Goal: Navigation & Orientation: Find specific page/section

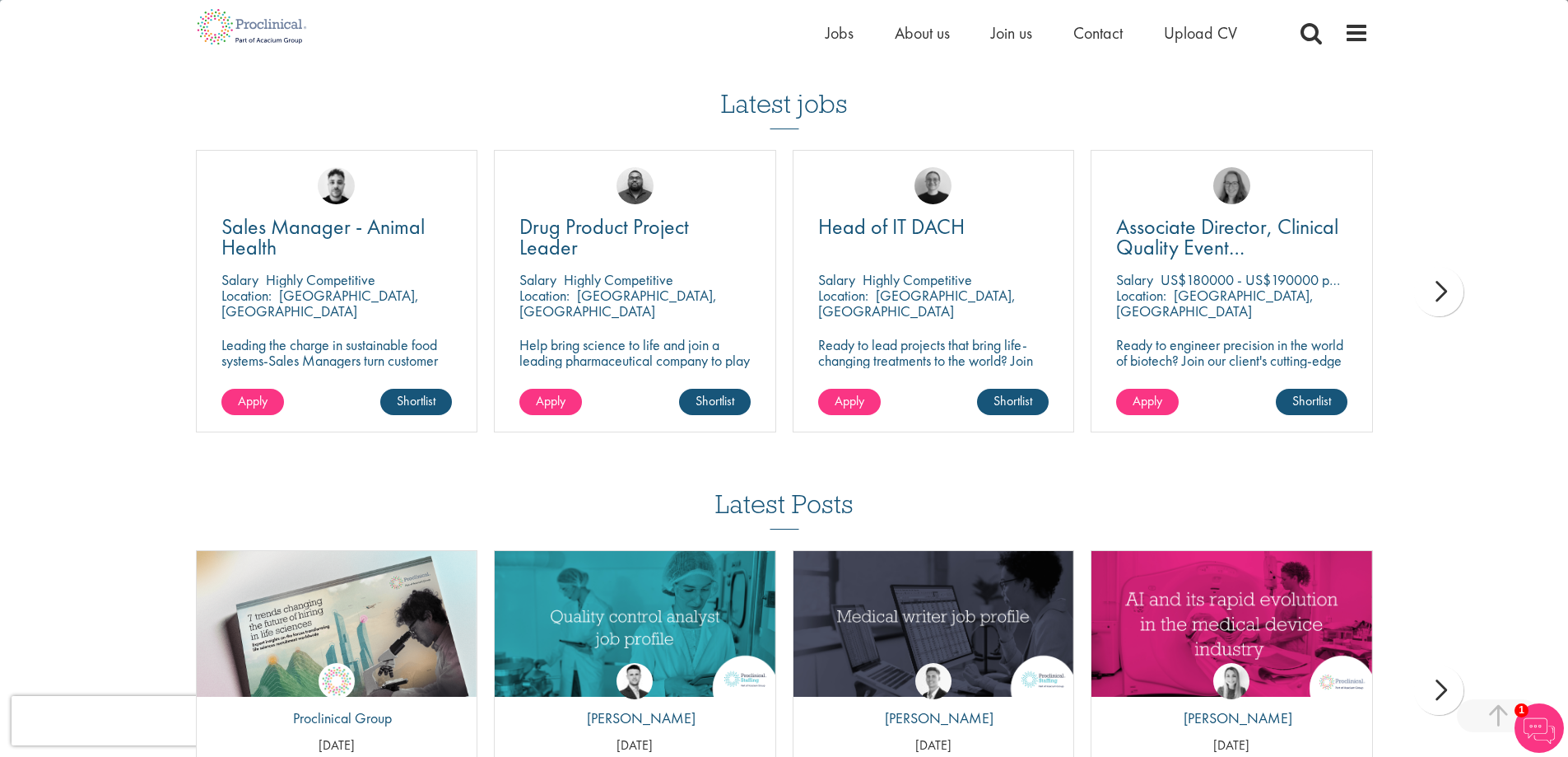
scroll to position [3262, 0]
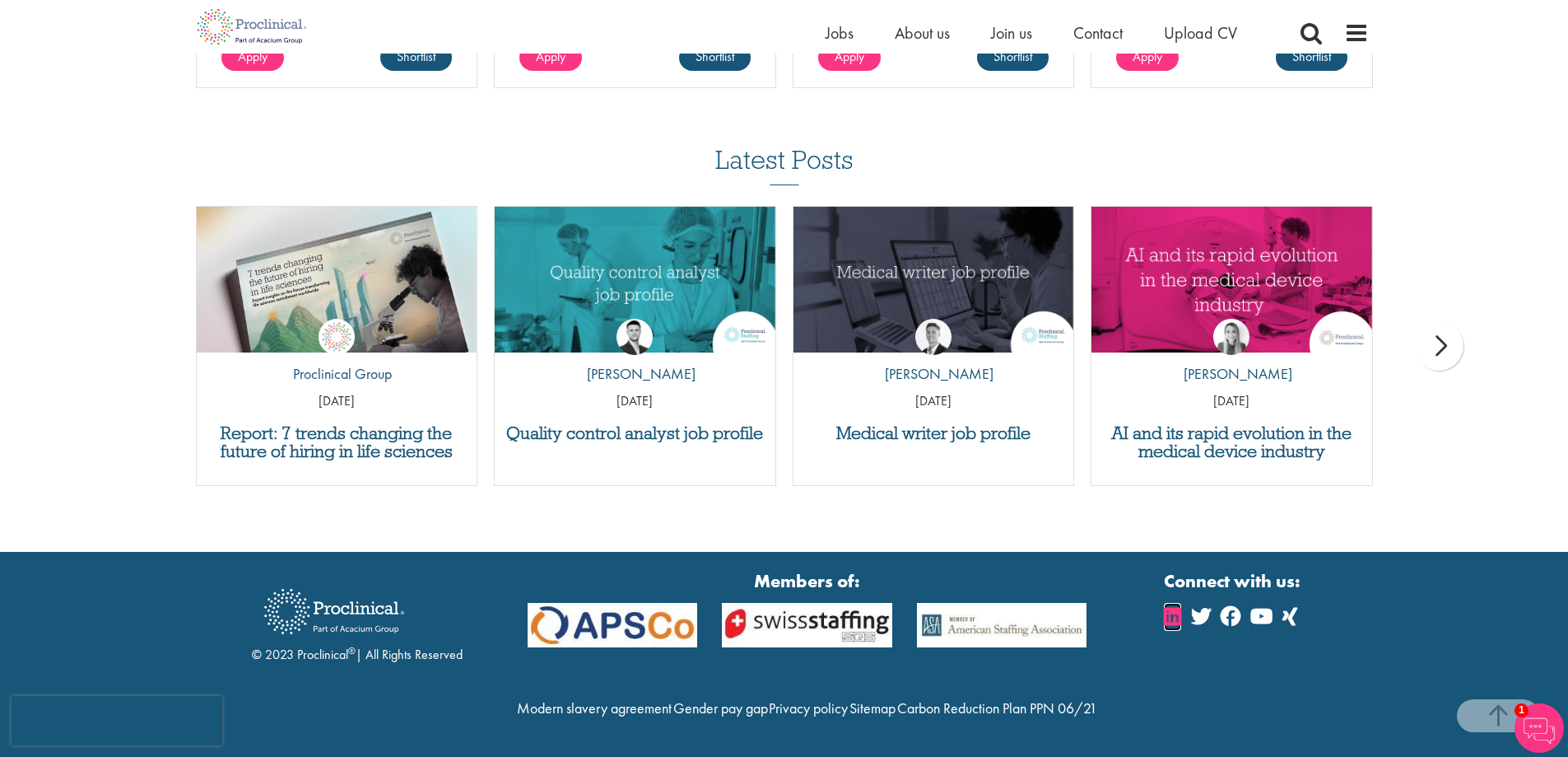
click at [1170, 606] on icon at bounding box center [1172, 616] width 17 height 20
click at [1015, 30] on span "Join us" at bounding box center [1011, 33] width 41 height 22
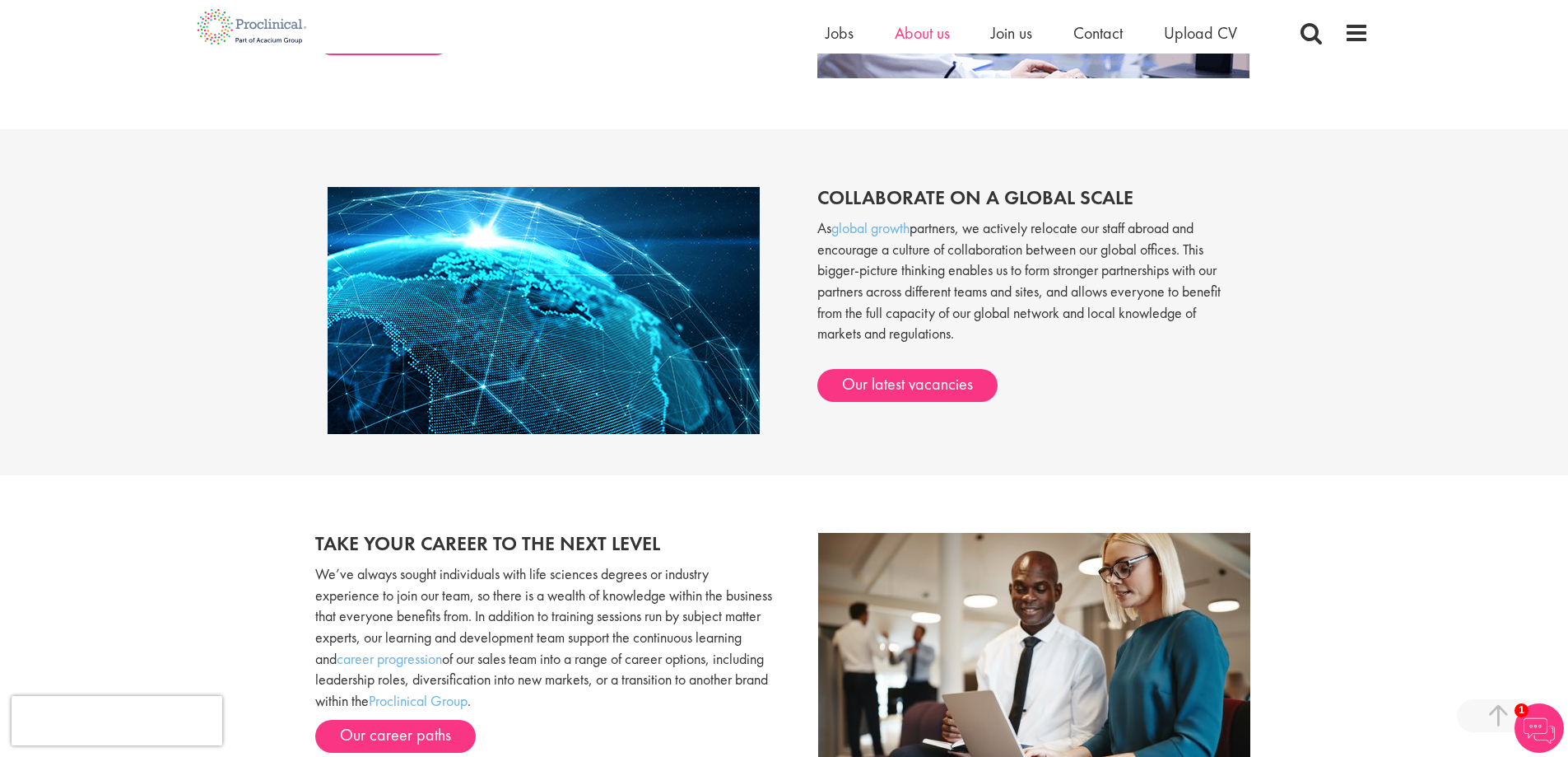
scroll to position [1226, 0]
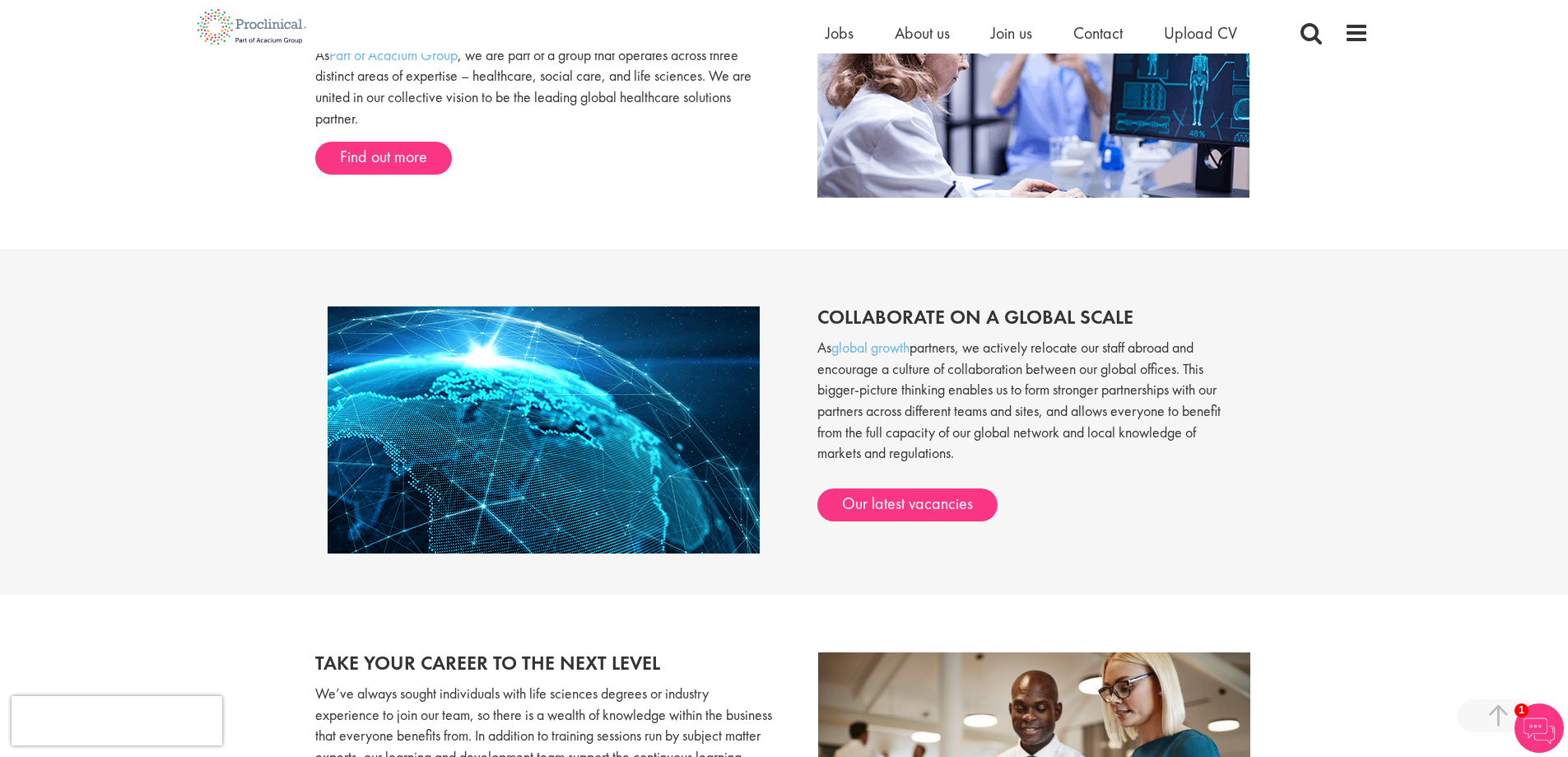
click at [888, 42] on ul "Home Jobs About us Join us Contact Upload CV" at bounding box center [1052, 33] width 452 height 25
click at [895, 40] on span "About us" at bounding box center [922, 33] width 55 height 22
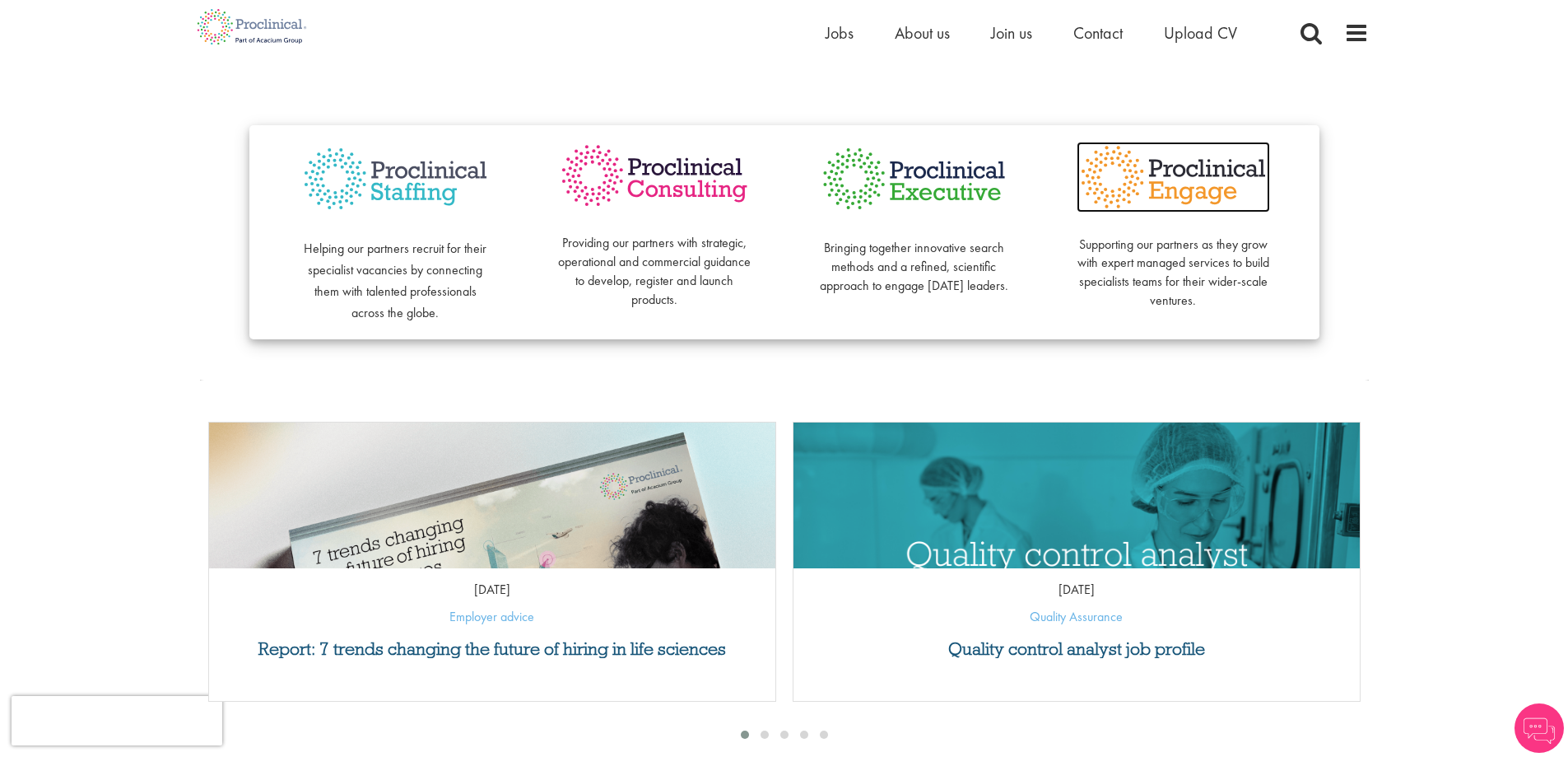
click at [1165, 181] on img at bounding box center [1173, 177] width 194 height 71
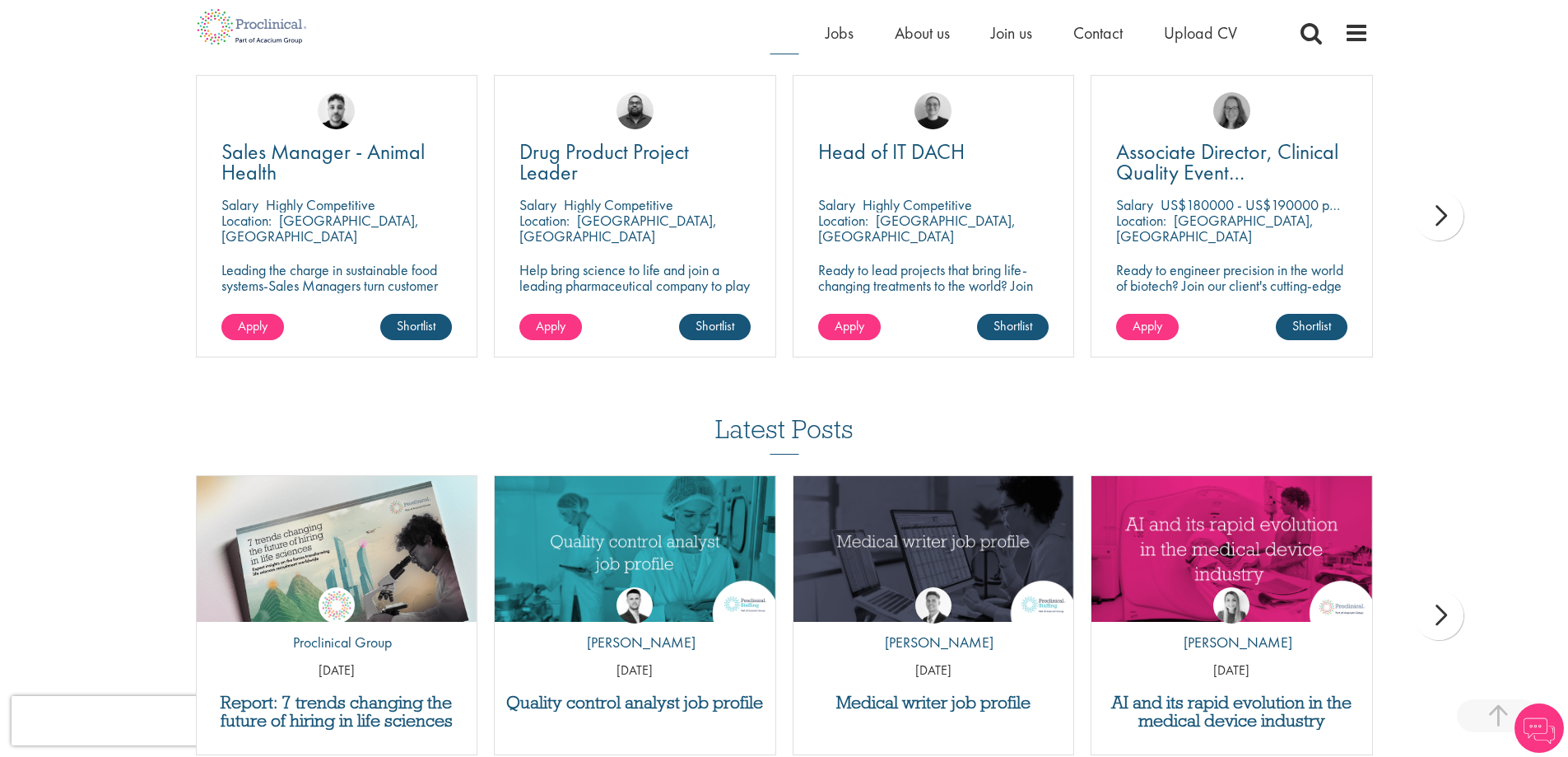
scroll to position [2959, 0]
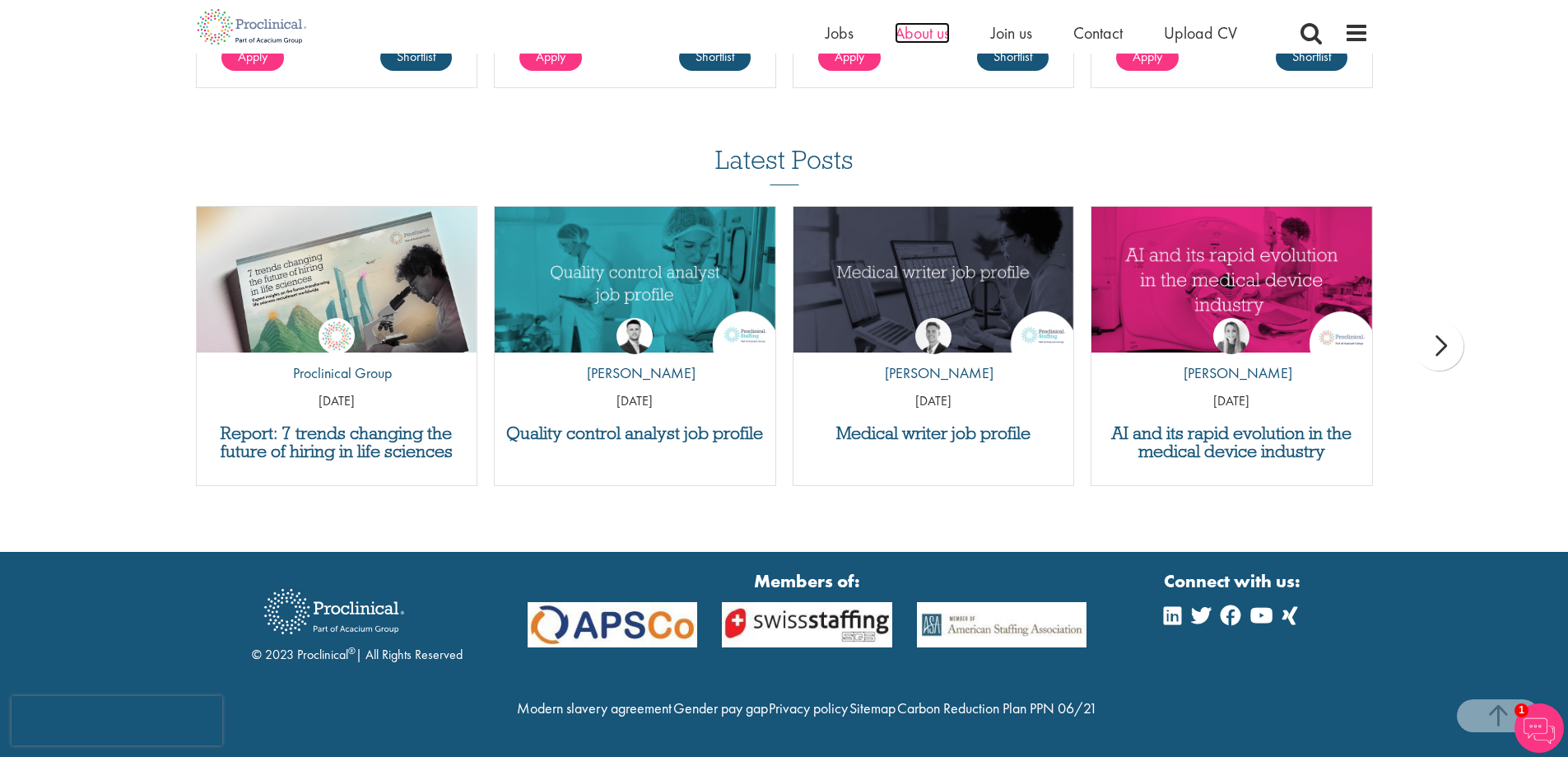
click at [918, 30] on span "About us" at bounding box center [922, 33] width 55 height 22
